Goal: Information Seeking & Learning: Learn about a topic

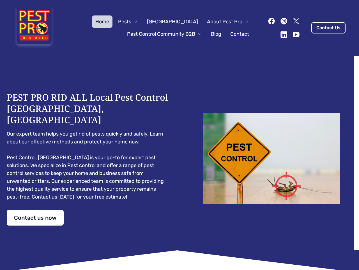
click at [180, 135] on div "PEST PRO RID ALL Local Pest Control [GEOGRAPHIC_DATA], [GEOGRAPHIC_DATA] Our ex…" at bounding box center [180, 159] width 346 height 134
click at [131, 22] on span "Pests" at bounding box center [124, 22] width 13 height 8
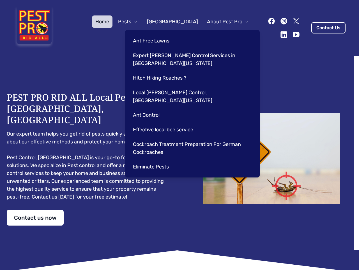
click at [222, 22] on span "About Pest Pro" at bounding box center [224, 22] width 35 height 8
click at [159, 34] on div "Ant Free Lawns Expert [PERSON_NAME] Control Services in [GEOGRAPHIC_DATA] [US_S…" at bounding box center [192, 103] width 135 height 147
